Goal: Information Seeking & Learning: Obtain resource

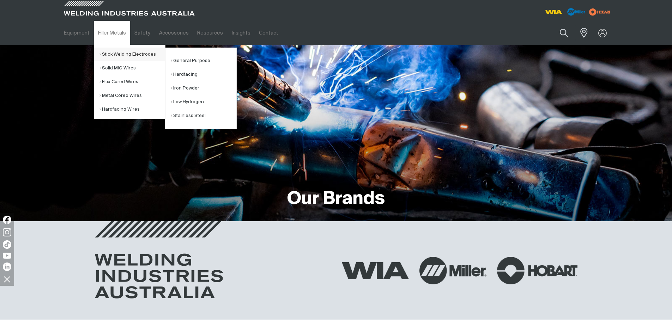
click at [123, 54] on link "Stick Welding Electrodes" at bounding box center [132, 55] width 66 height 14
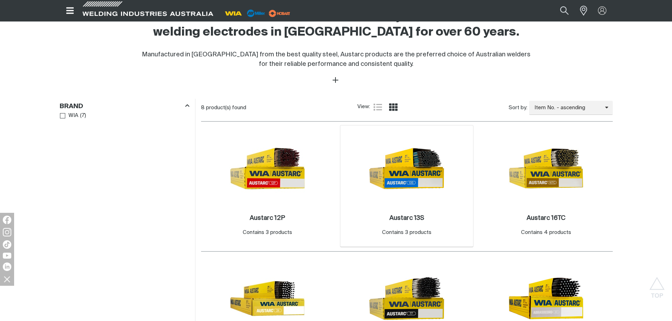
scroll to position [282, 0]
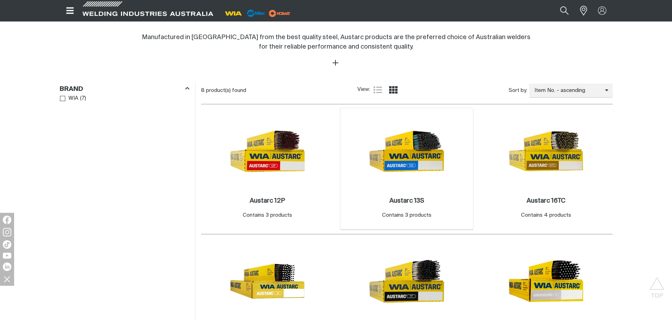
click at [408, 164] on img at bounding box center [406, 151] width 75 height 75
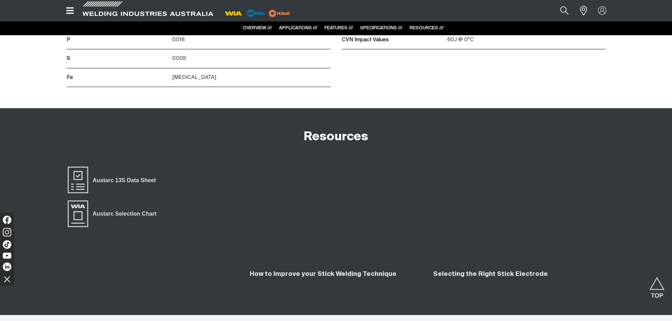
scroll to position [1196, 0]
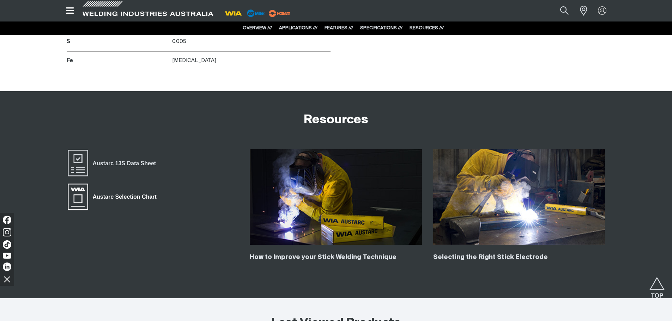
click at [137, 198] on span "Austarc Selection Chart" at bounding box center [124, 197] width 73 height 9
click at [137, 158] on link "Austarc 13S Data Sheet" at bounding box center [114, 163] width 94 height 28
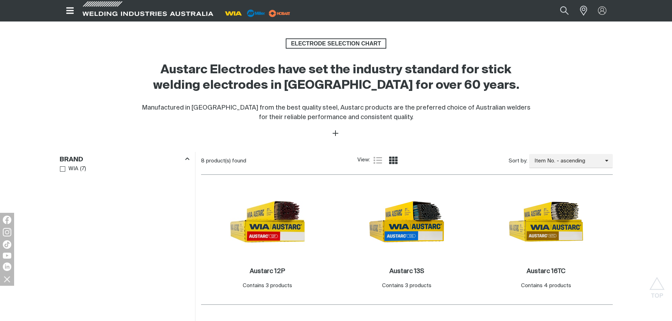
scroll to position [282, 0]
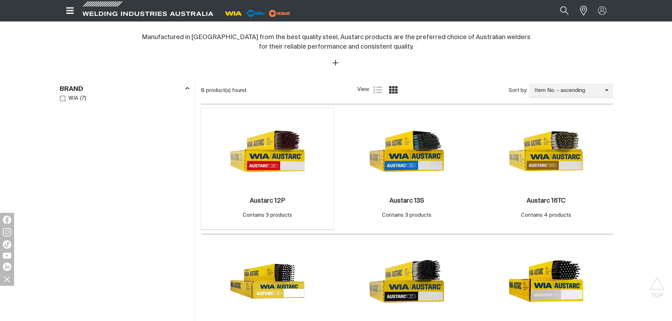
click at [262, 161] on img at bounding box center [267, 151] width 75 height 75
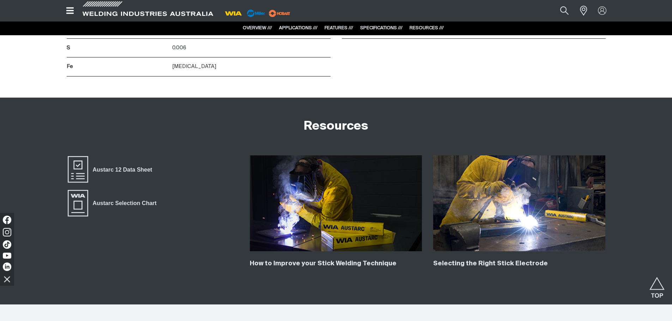
scroll to position [1619, 0]
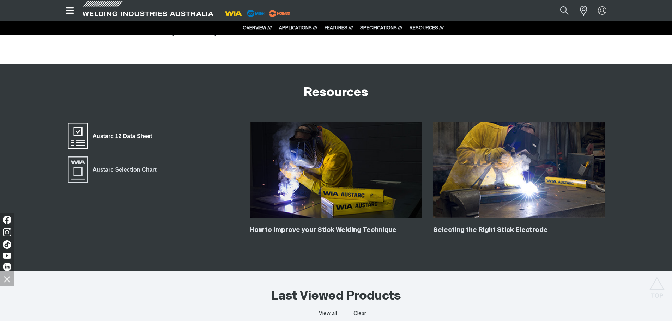
click at [124, 135] on span "Austarc 12 Data Sheet" at bounding box center [122, 136] width 69 height 9
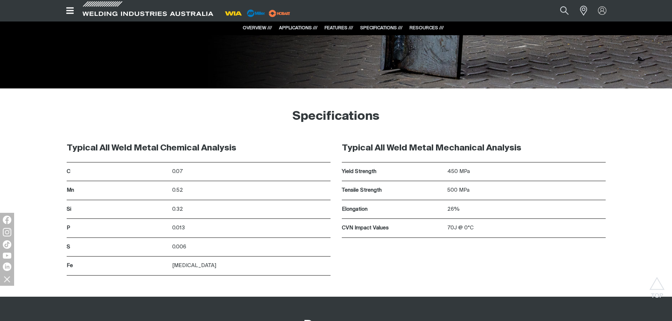
scroll to position [1413, 0]
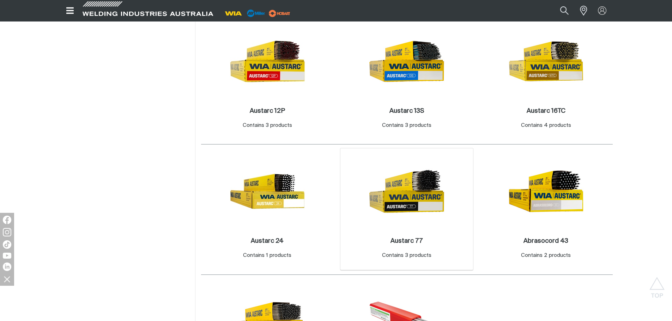
scroll to position [353, 0]
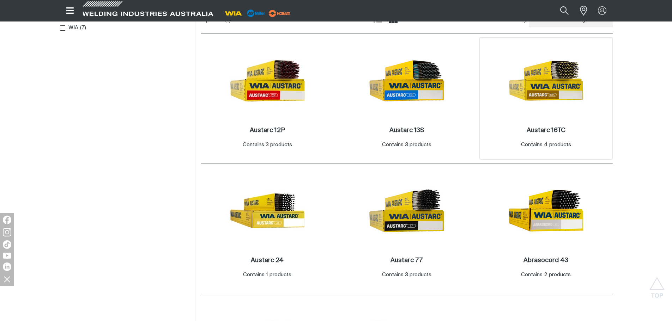
click at [546, 104] on img at bounding box center [545, 80] width 75 height 75
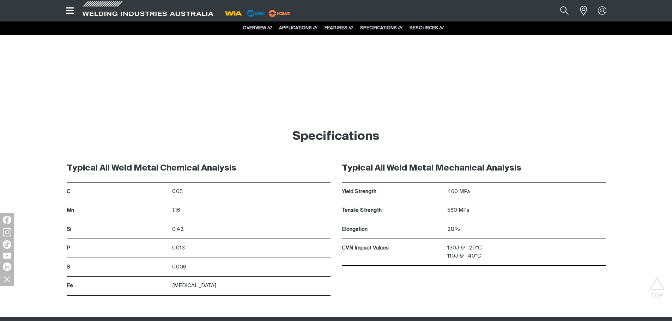
scroll to position [2811, 0]
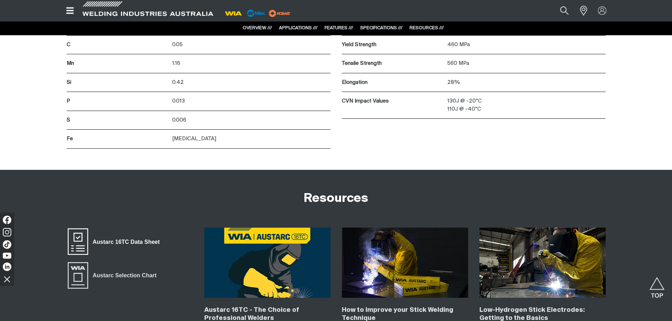
click at [143, 240] on span "Austarc 16TC Data Sheet" at bounding box center [126, 241] width 76 height 9
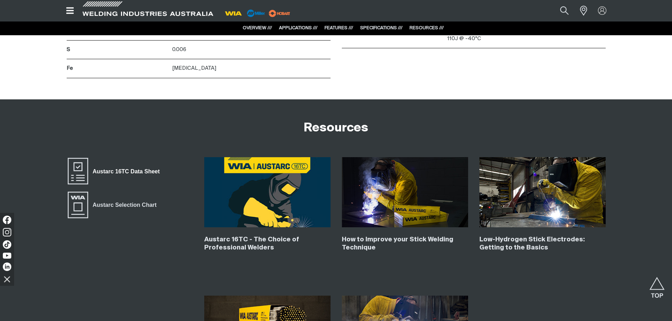
scroll to position [2952, 0]
